Goal: Information Seeking & Learning: Learn about a topic

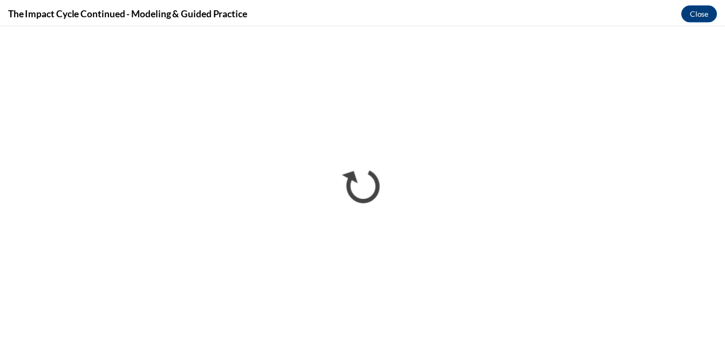
scroll to position [789, 0]
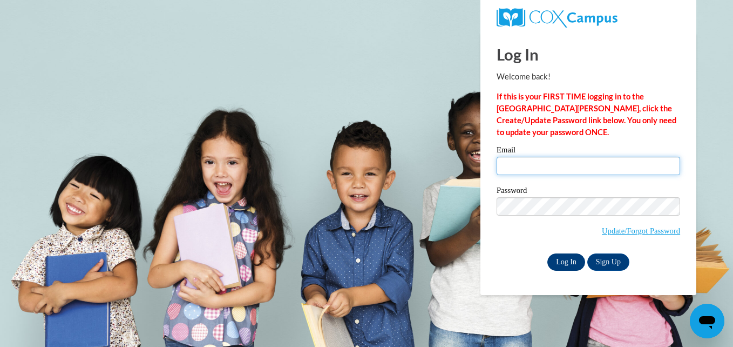
type input "vcongdon@greatriverhealth.org"
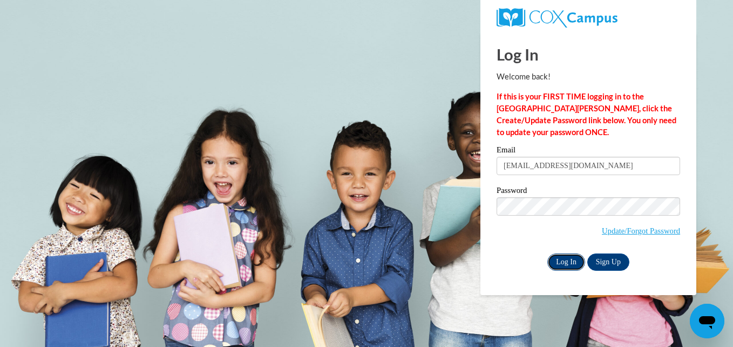
click at [558, 262] on input "Log In" at bounding box center [567, 261] width 38 height 17
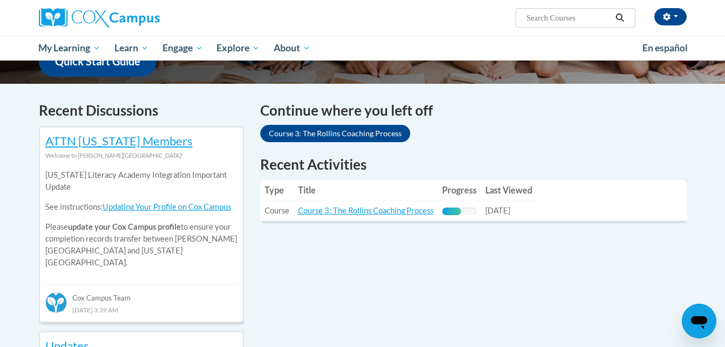
scroll to position [297, 0]
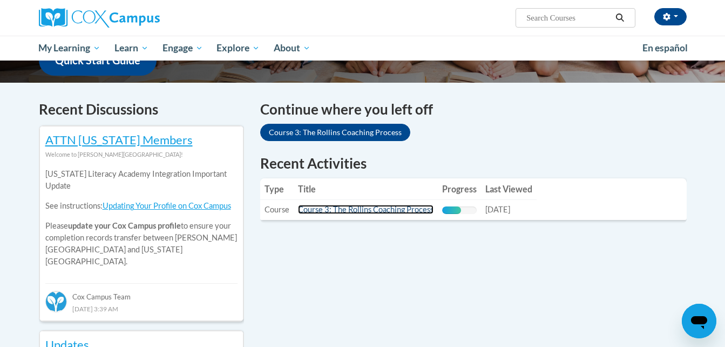
click at [400, 207] on link "Course 3: The Rollins Coaching Process" at bounding box center [366, 209] width 136 height 9
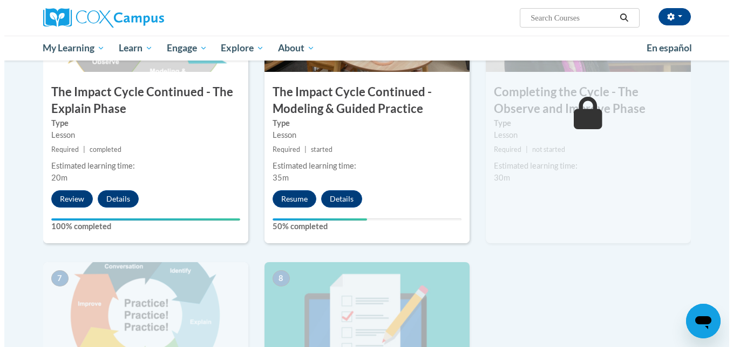
scroll to position [632, 0]
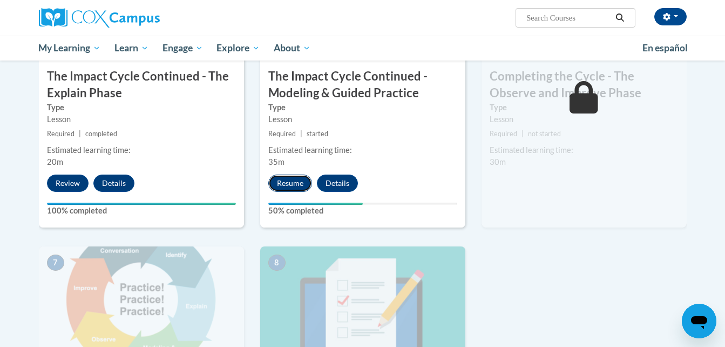
click at [302, 182] on button "Resume" at bounding box center [290, 182] width 44 height 17
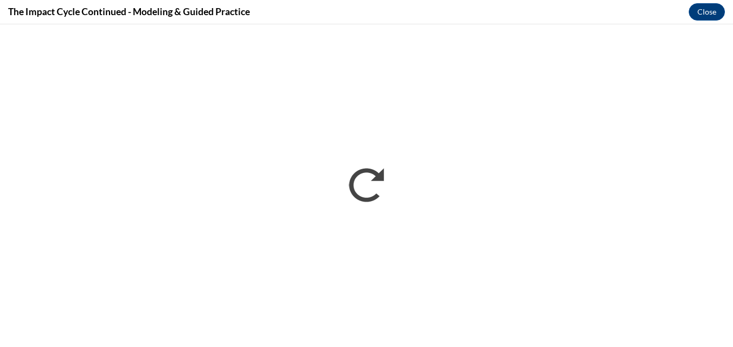
scroll to position [0, 0]
